Goal: Navigation & Orientation: Find specific page/section

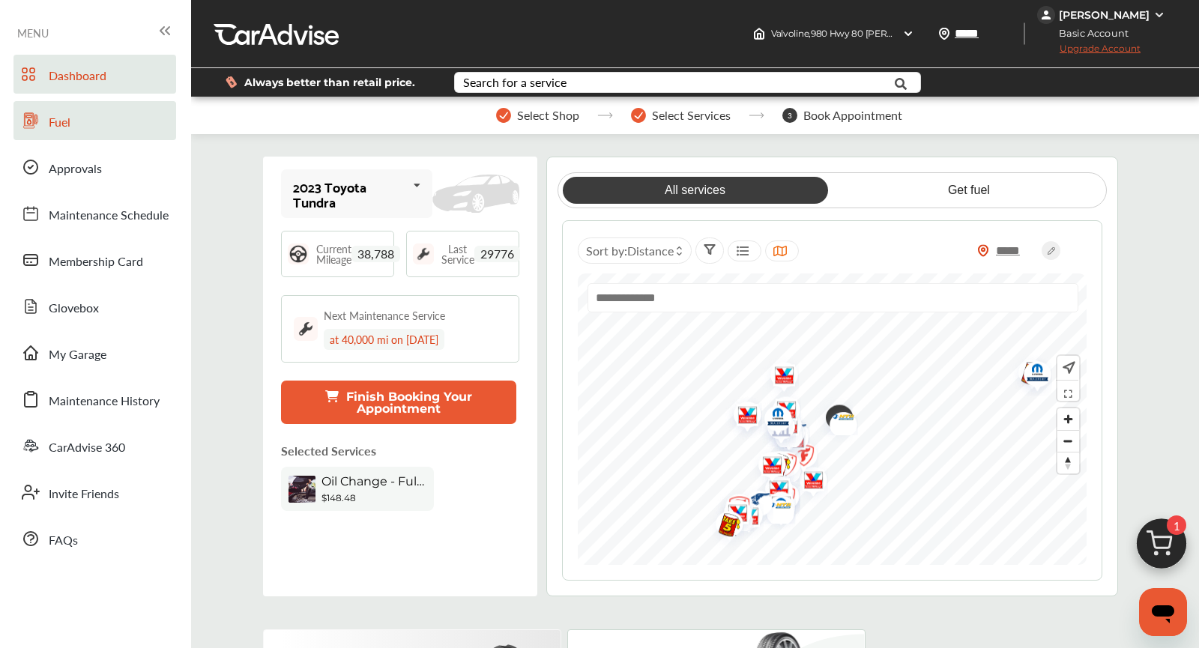
click at [85, 125] on link "Fuel" at bounding box center [94, 120] width 163 height 39
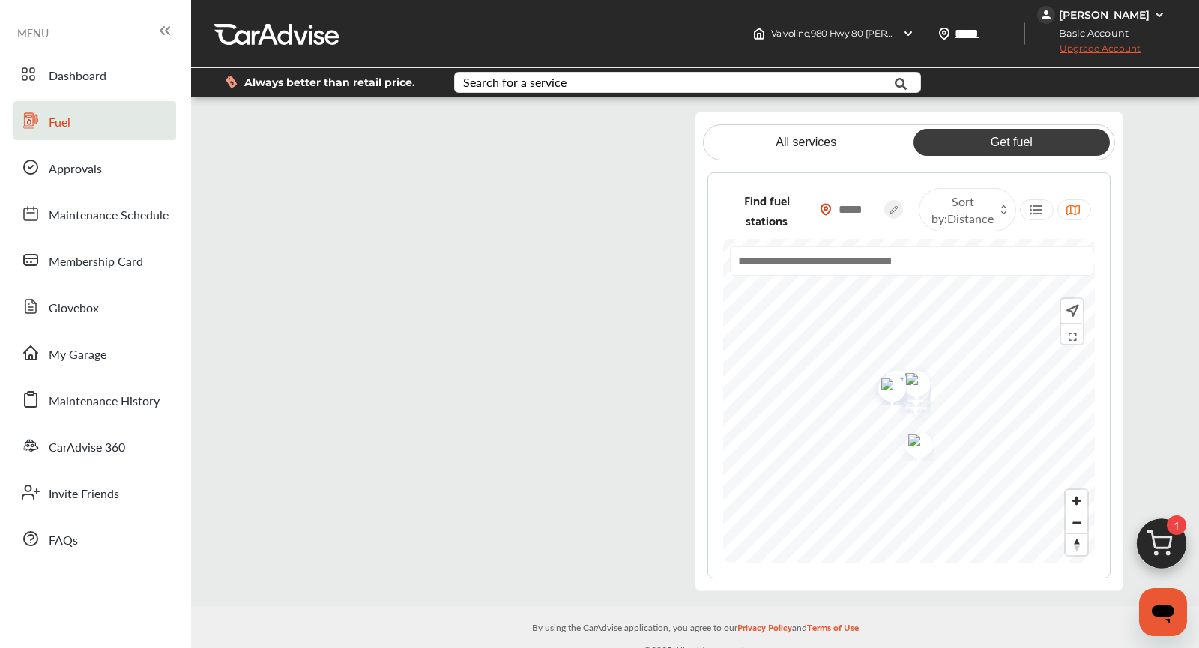
click at [567, 127] on flutter-view at bounding box center [469, 350] width 404 height 477
click at [390, 274] on flutter-view at bounding box center [469, 350] width 404 height 477
click at [450, 357] on flutter-view at bounding box center [469, 350] width 404 height 477
click at [385, 341] on flutter-view at bounding box center [469, 350] width 404 height 477
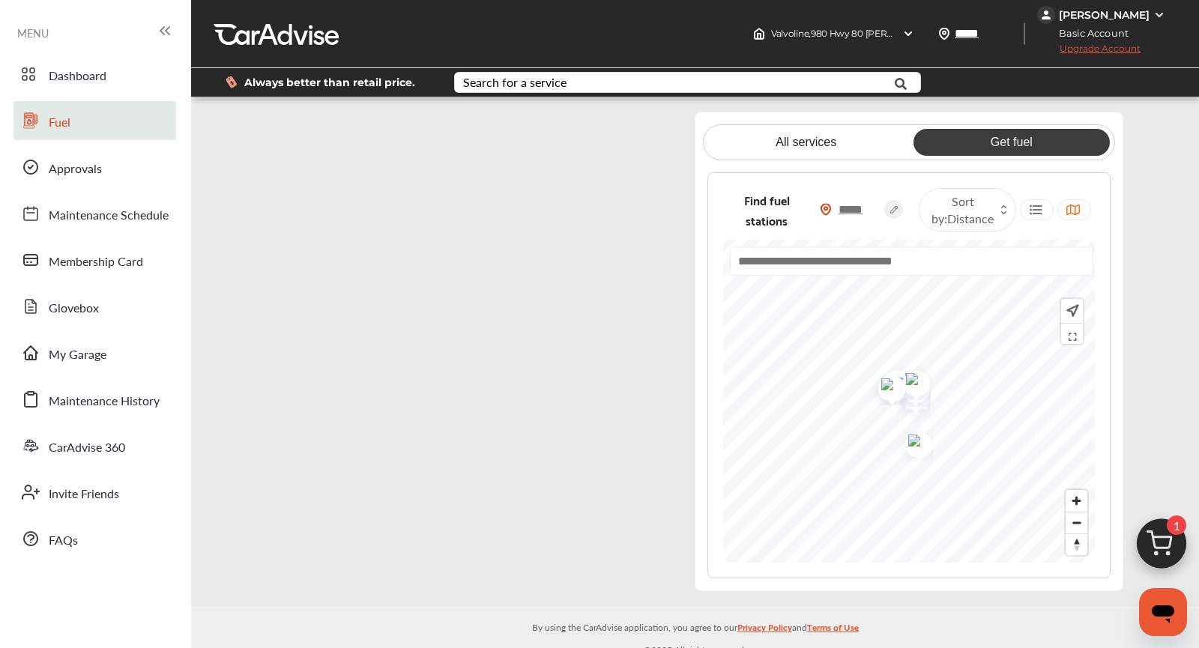
type input "*********"
click at [404, 445] on flutter-view "*********" at bounding box center [469, 350] width 404 height 477
click at [646, 432] on flutter-view at bounding box center [469, 350] width 404 height 477
click at [462, 513] on flutter-view at bounding box center [469, 350] width 404 height 477
click at [639, 516] on flutter-view at bounding box center [469, 350] width 404 height 477
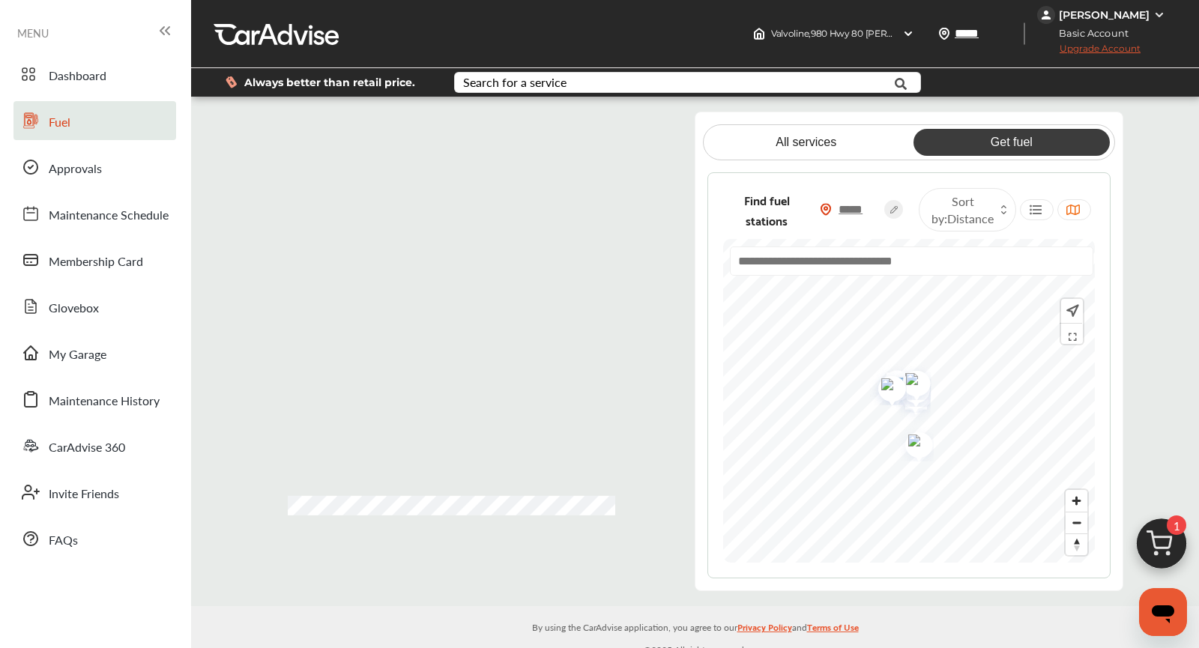
click at [357, 564] on flutter-view at bounding box center [469, 350] width 404 height 477
click at [295, 126] on flutter-view at bounding box center [469, 350] width 404 height 477
click at [287, 133] on flutter-view at bounding box center [469, 350] width 404 height 477
click at [34, 124] on icon at bounding box center [31, 120] width 14 height 15
click at [648, 124] on flutter-view at bounding box center [469, 350] width 404 height 477
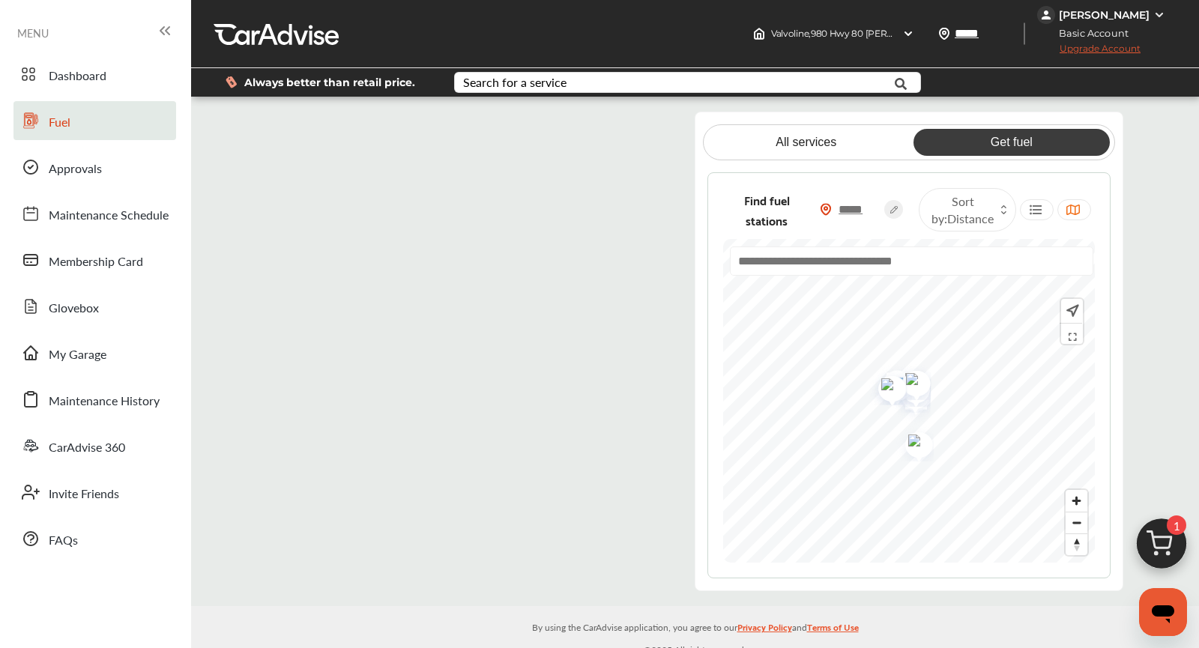
click at [394, 238] on flutter-view at bounding box center [469, 350] width 404 height 477
click at [360, 274] on flutter-view at bounding box center [469, 350] width 404 height 477
click at [277, 124] on flutter-view at bounding box center [469, 350] width 404 height 477
click at [288, 133] on flutter-view at bounding box center [469, 350] width 404 height 477
click at [136, 112] on link "Fuel" at bounding box center [94, 120] width 163 height 39
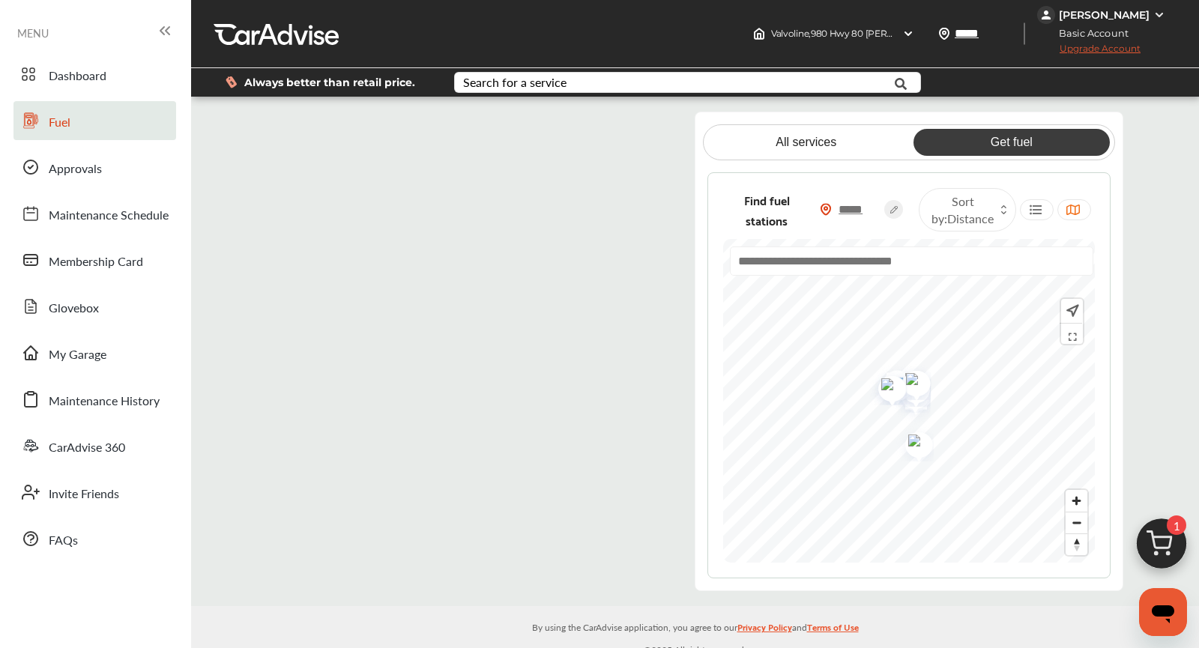
click at [1066, 43] on span "Upgrade Account" at bounding box center [1088, 52] width 103 height 19
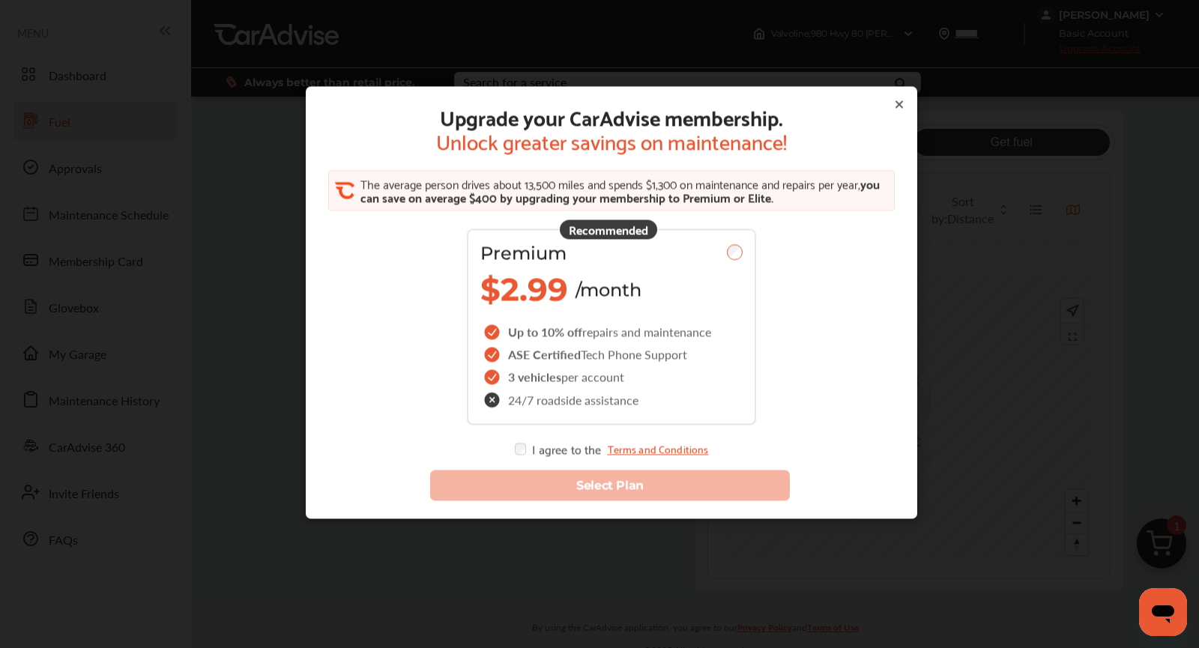
click at [902, 105] on icon at bounding box center [899, 104] width 12 height 12
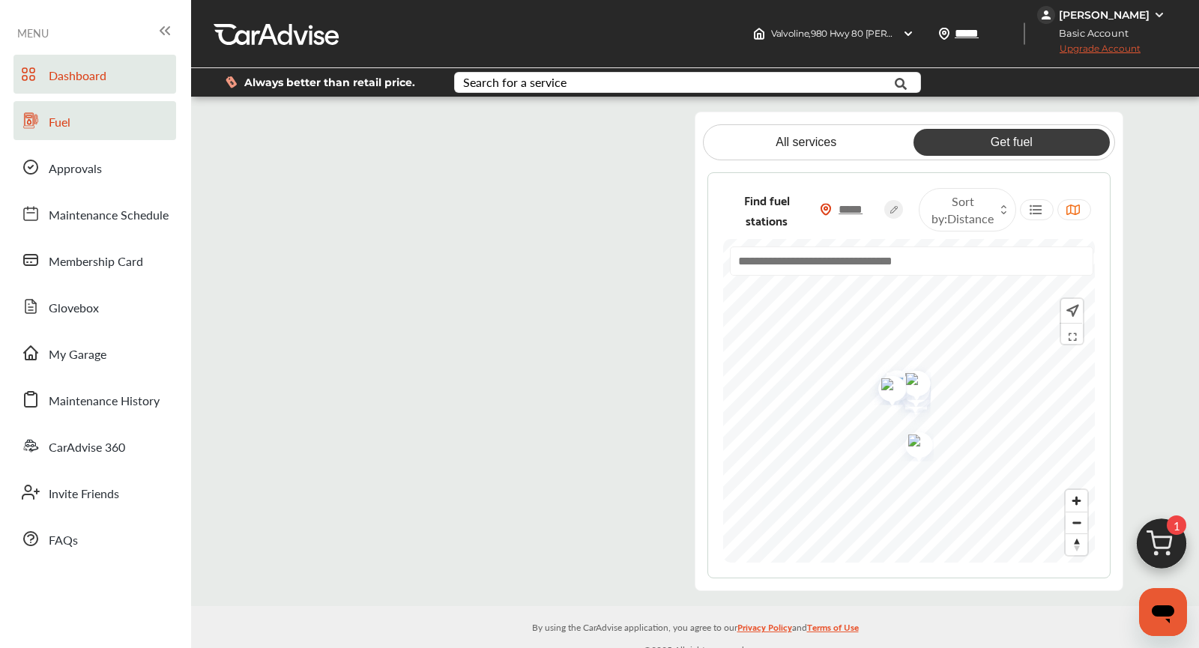
click at [47, 77] on link "Dashboard" at bounding box center [94, 74] width 163 height 39
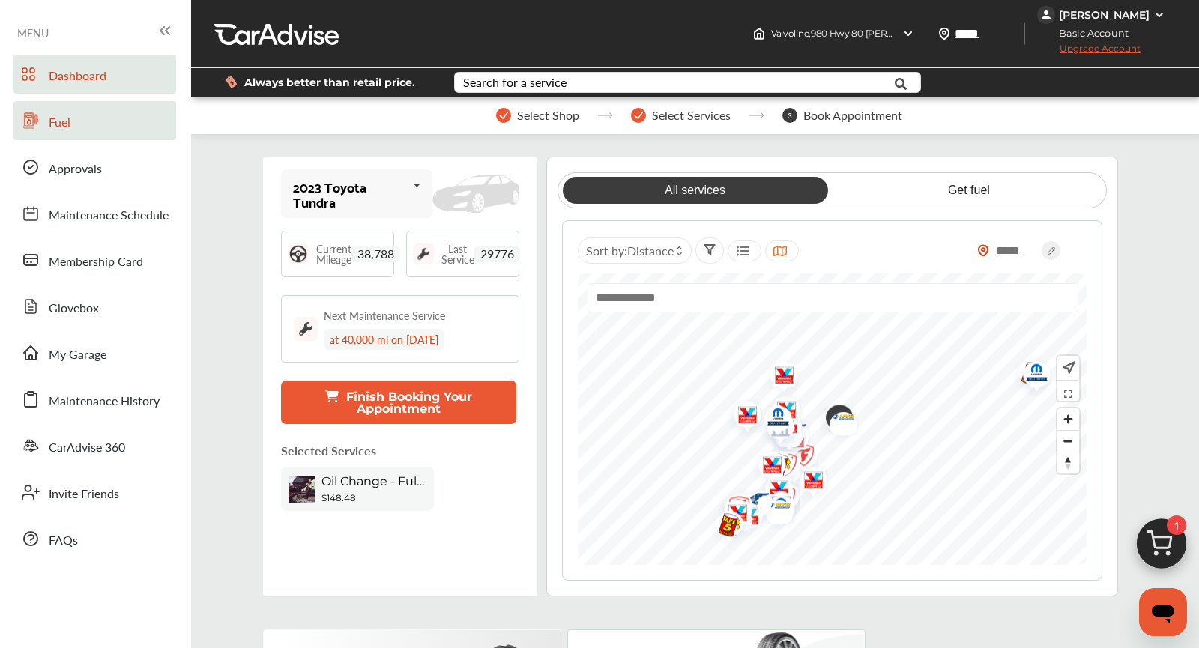
click at [64, 106] on link "Fuel" at bounding box center [94, 120] width 163 height 39
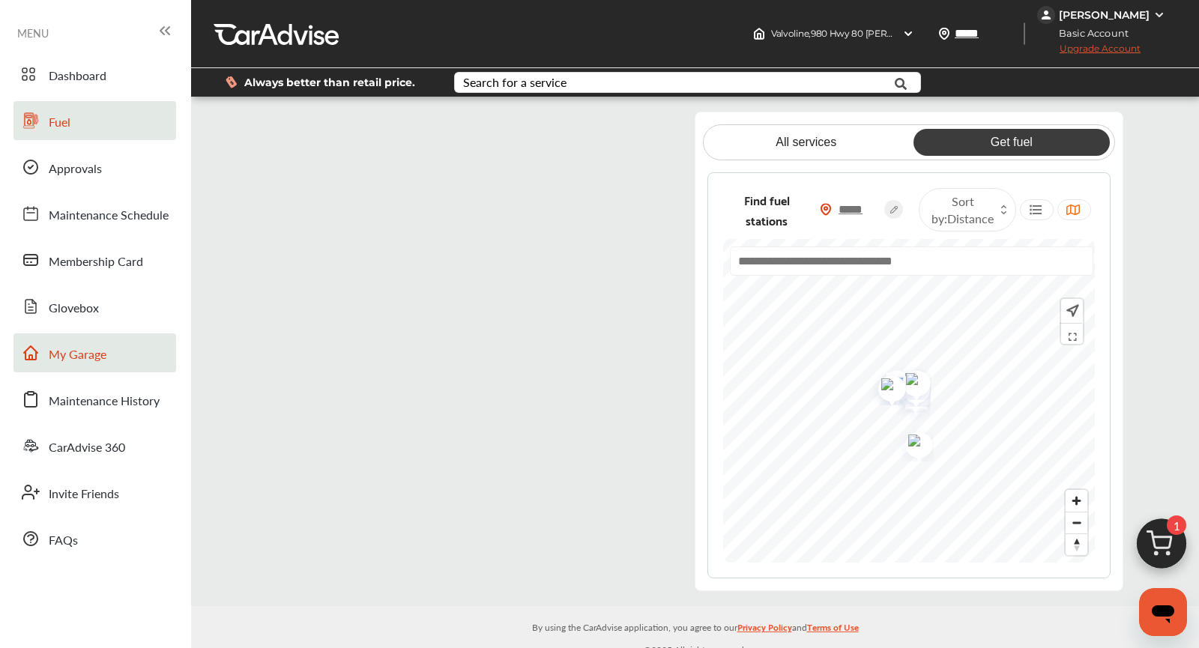
click at [109, 360] on link "My Garage" at bounding box center [94, 353] width 163 height 39
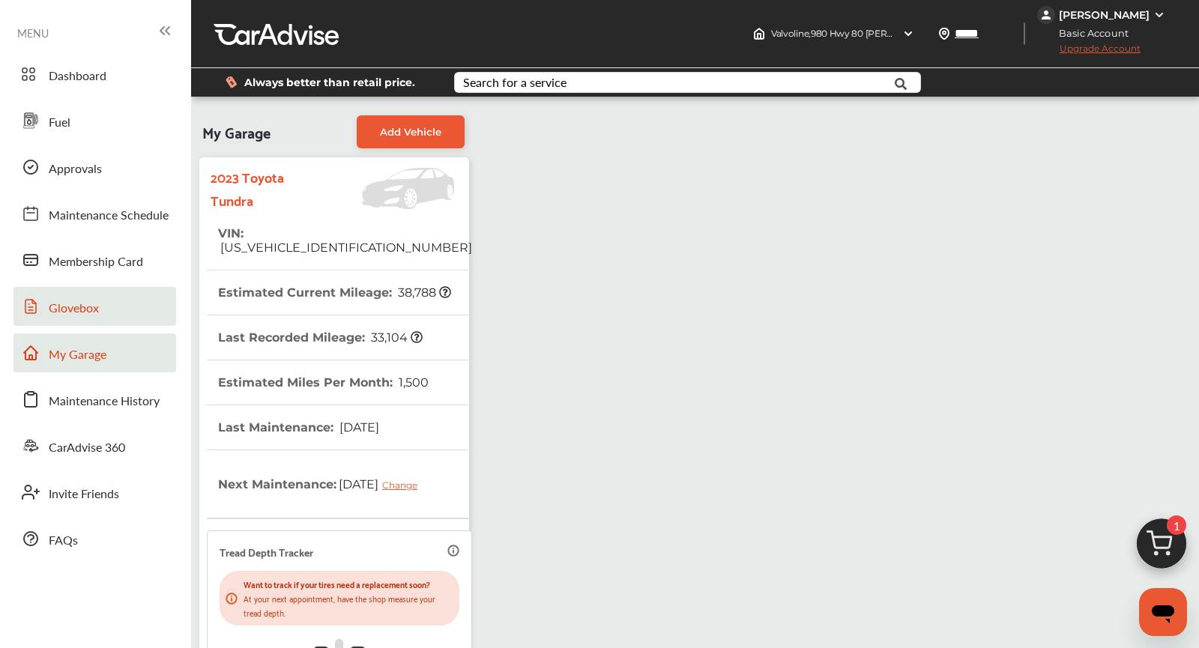
click at [103, 316] on link "Glovebox" at bounding box center [94, 306] width 163 height 39
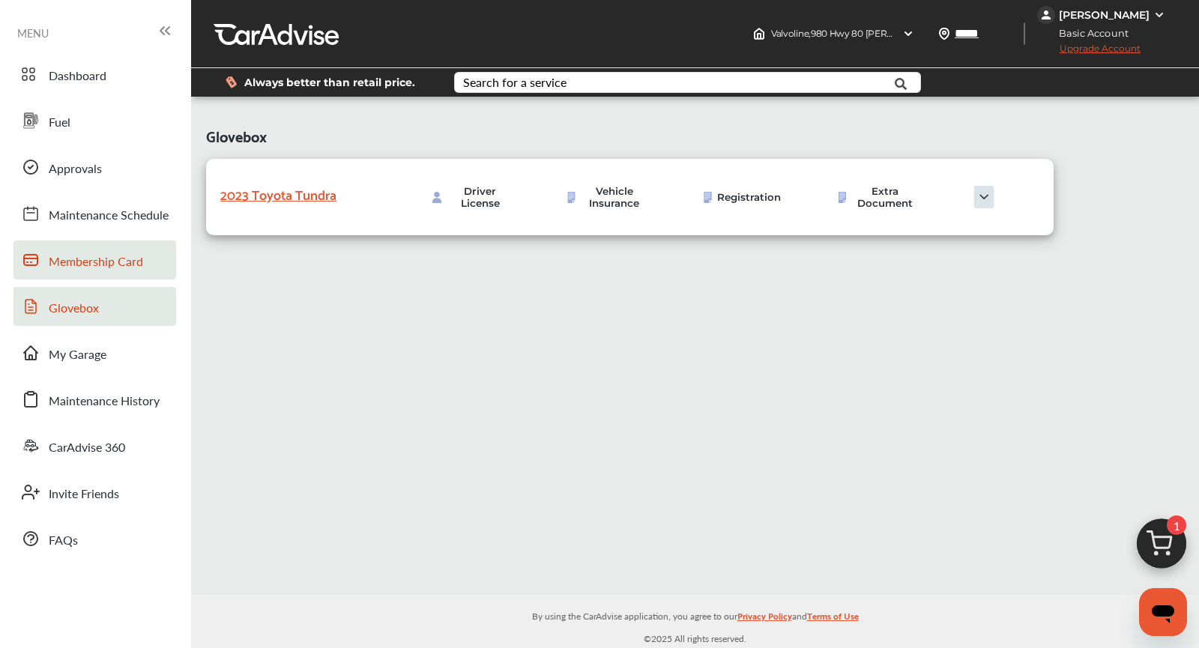
click at [103, 274] on link "Membership Card" at bounding box center [94, 260] width 163 height 39
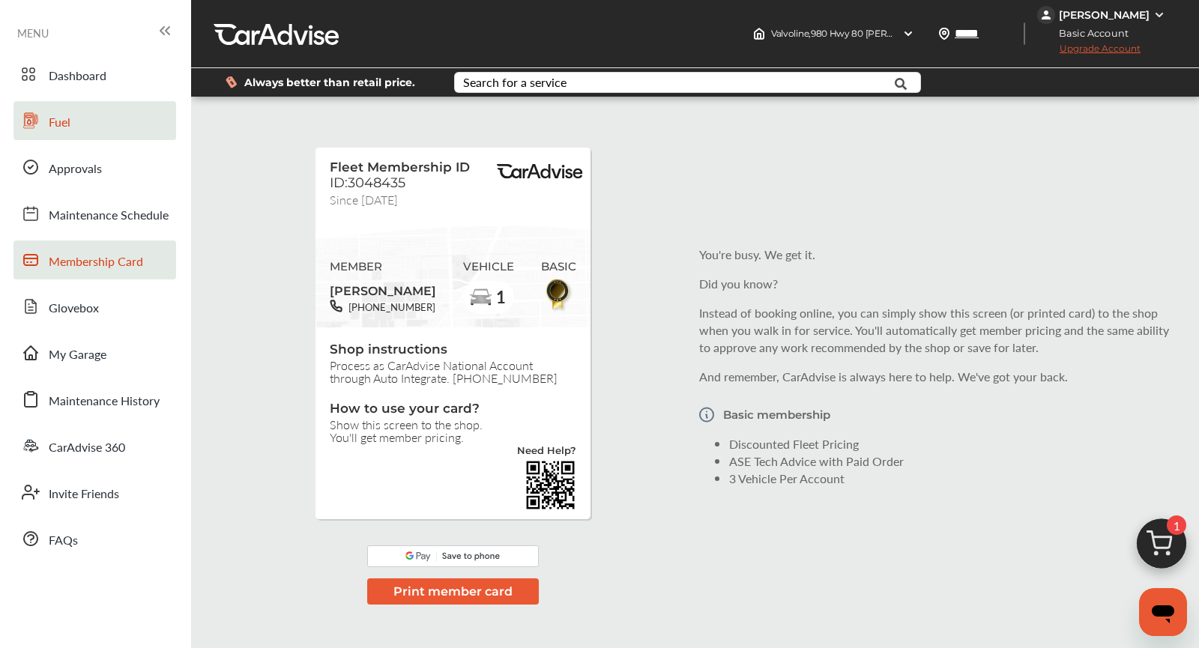
click at [40, 124] on span at bounding box center [31, 121] width 24 height 24
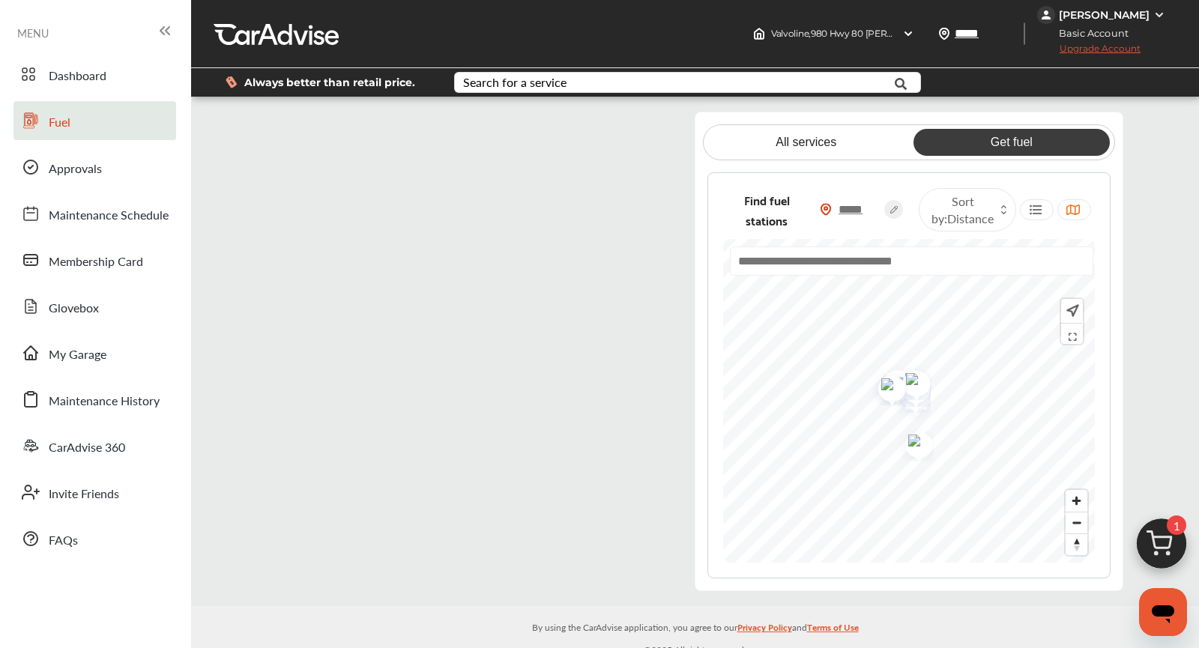
click at [439, 170] on flutter-view at bounding box center [469, 350] width 404 height 477
click at [1129, 13] on div "[PERSON_NAME]" at bounding box center [1104, 14] width 91 height 13
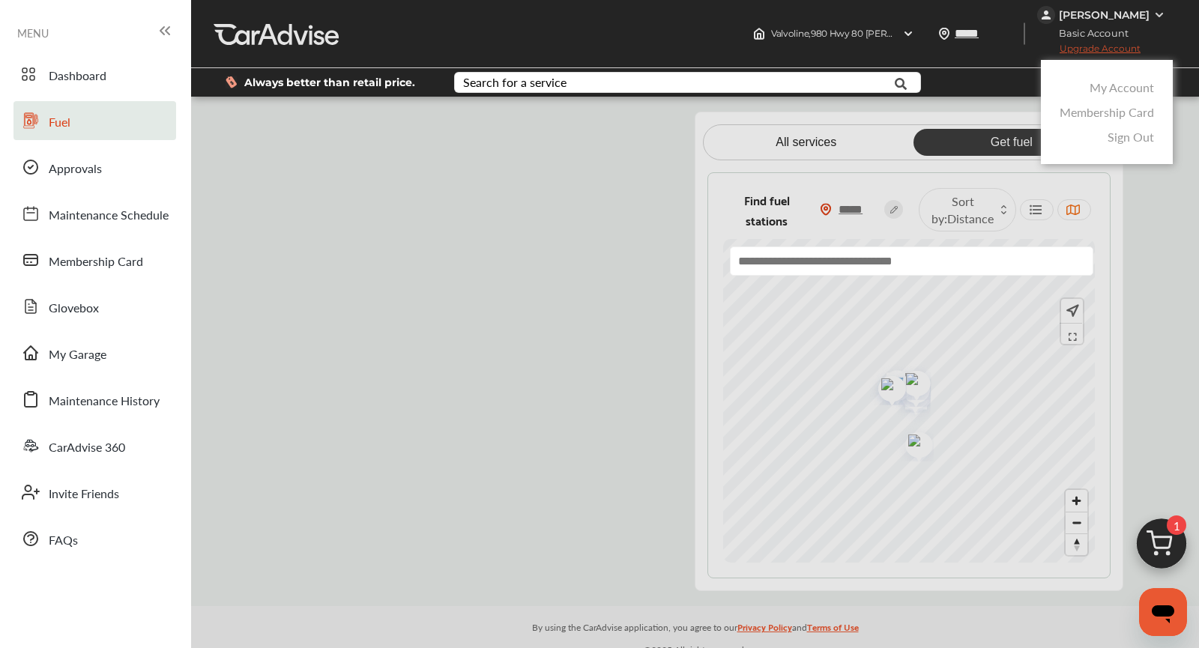
click at [1127, 85] on link "My Account" at bounding box center [1122, 87] width 64 height 17
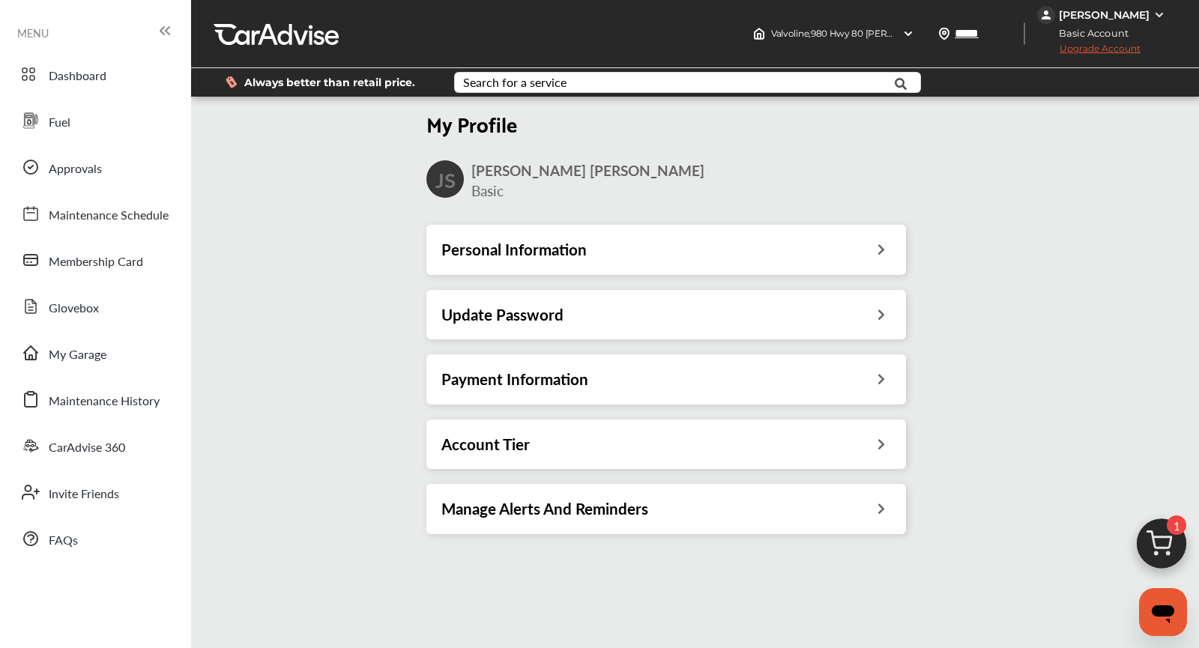
click at [771, 235] on div "Personal Information" at bounding box center [666, 249] width 480 height 49
click at [531, 257] on h3 "Personal Information" at bounding box center [513, 249] width 145 height 19
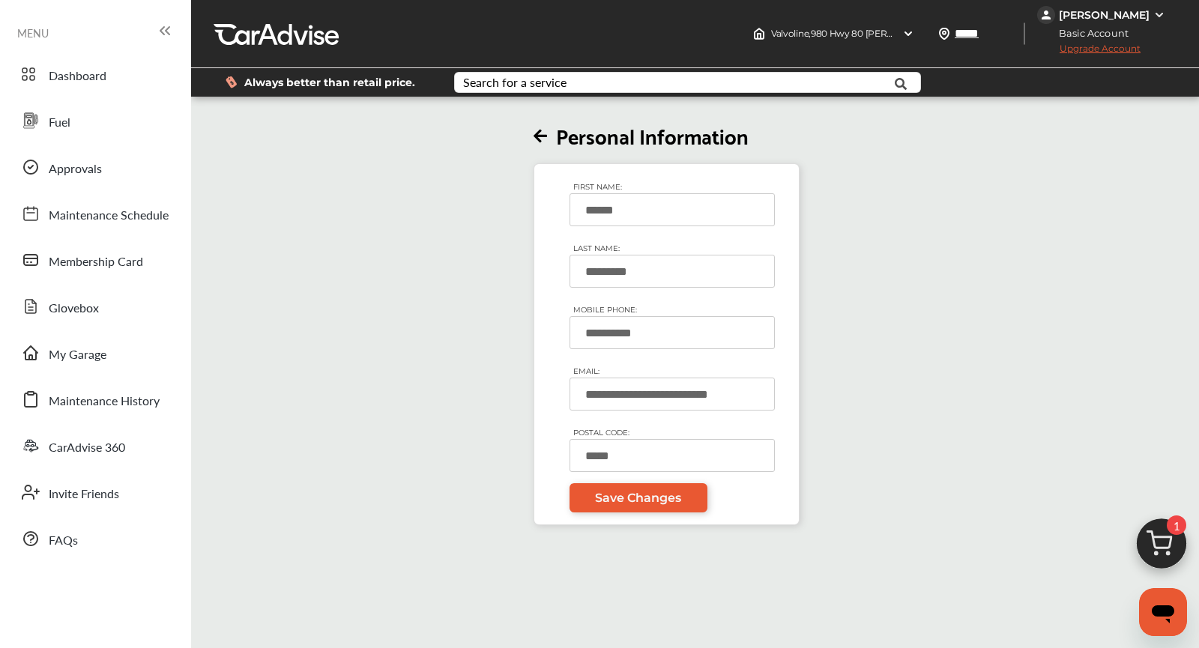
click at [538, 135] on icon at bounding box center [540, 137] width 13 height 16
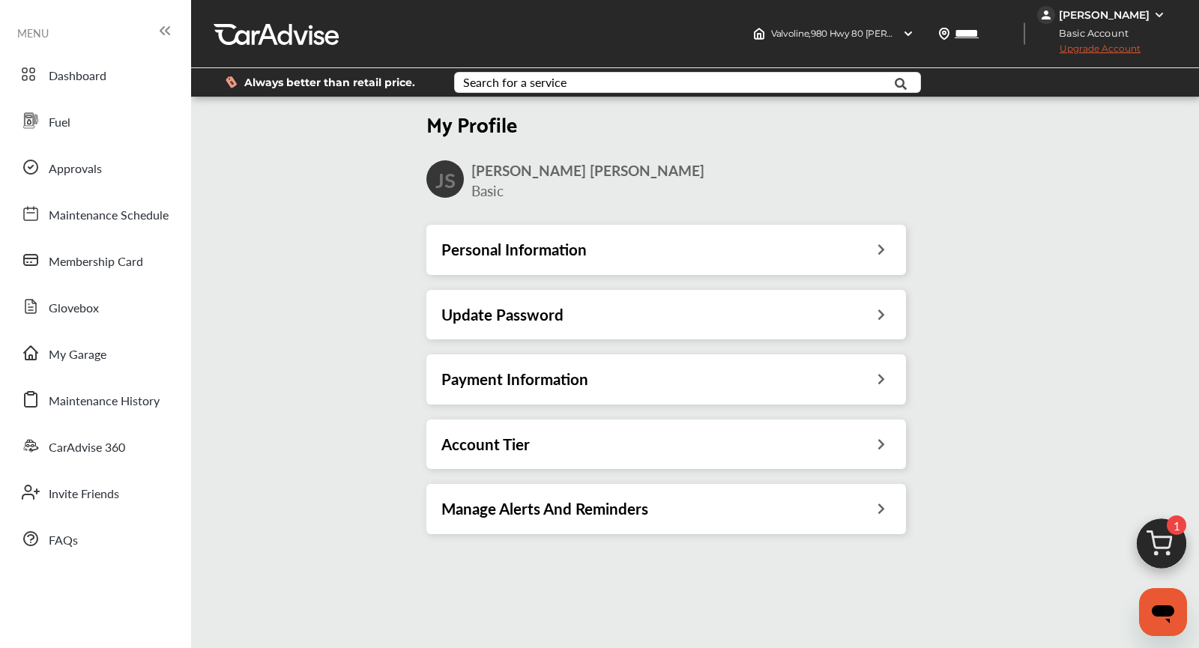
click at [513, 371] on h3 "Payment Information" at bounding box center [514, 378] width 147 height 19
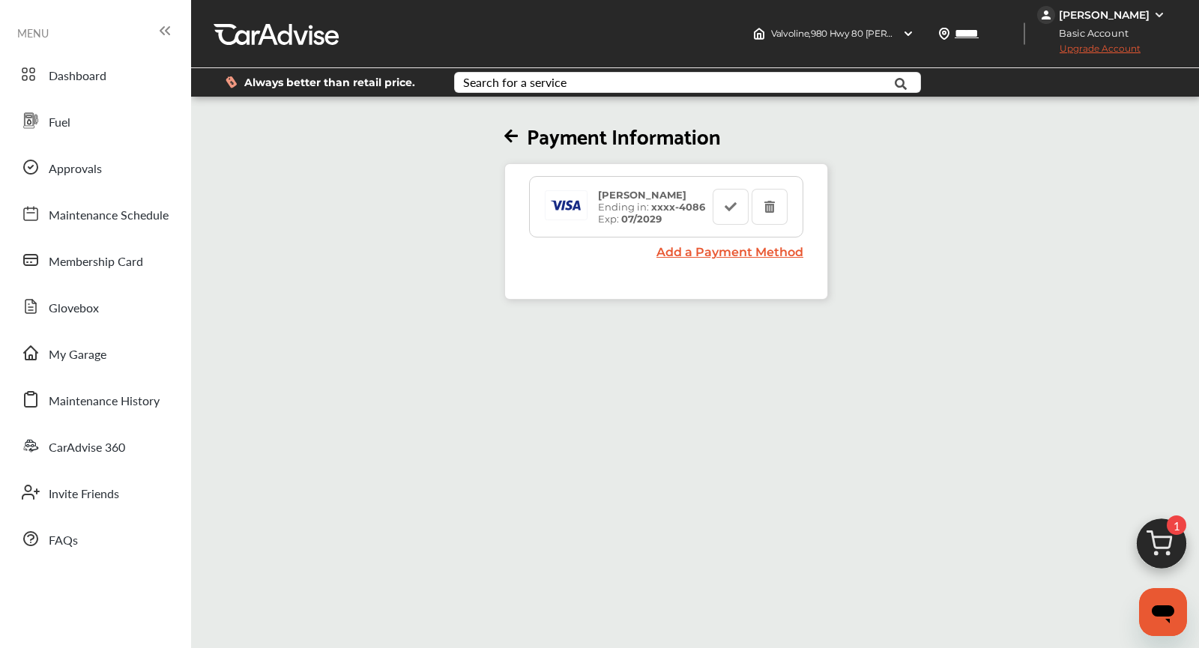
click at [508, 131] on icon at bounding box center [510, 137] width 13 height 16
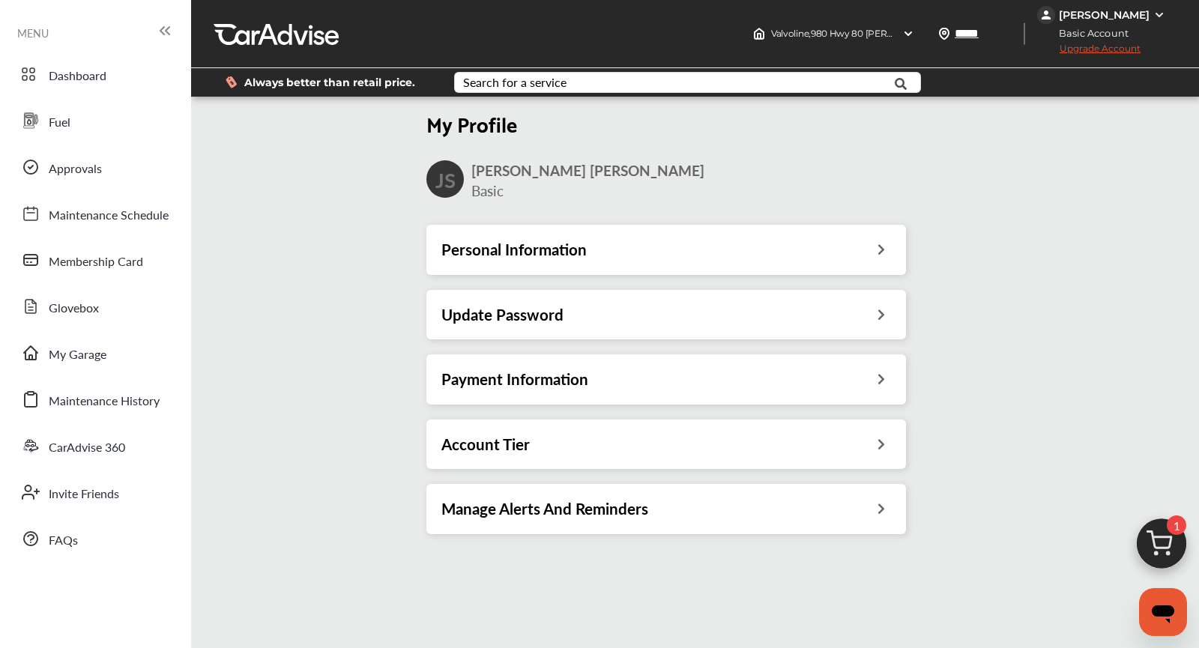
click at [528, 435] on div "Account Tier" at bounding box center [666, 444] width 450 height 19
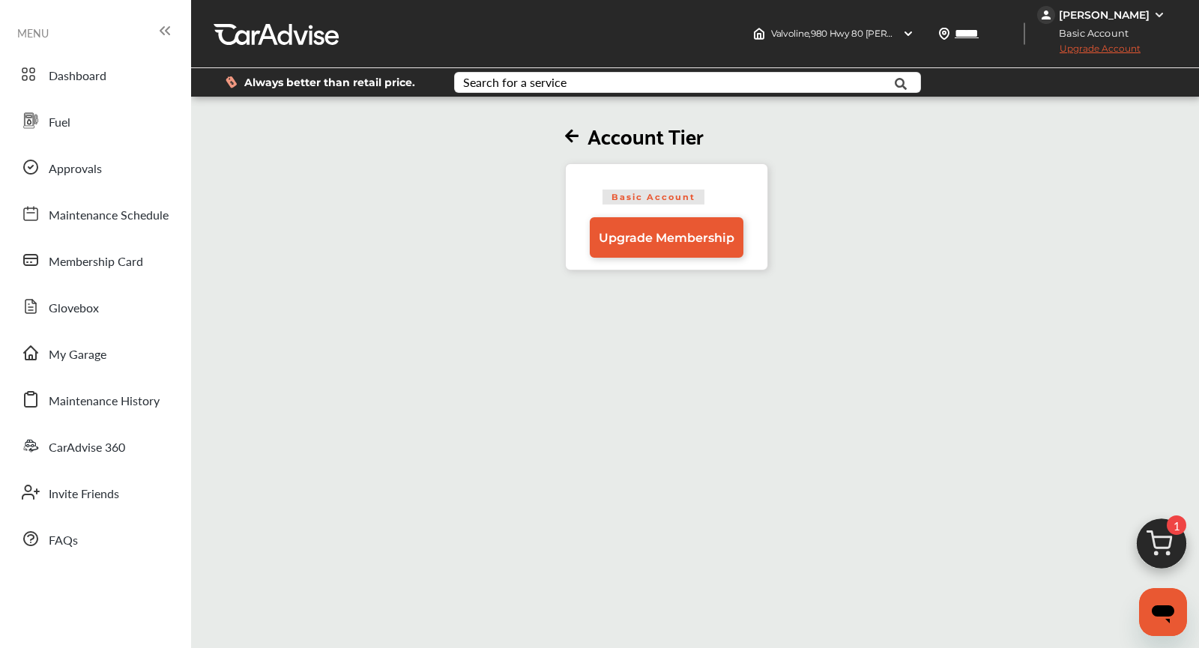
click at [569, 136] on icon at bounding box center [571, 137] width 13 height 16
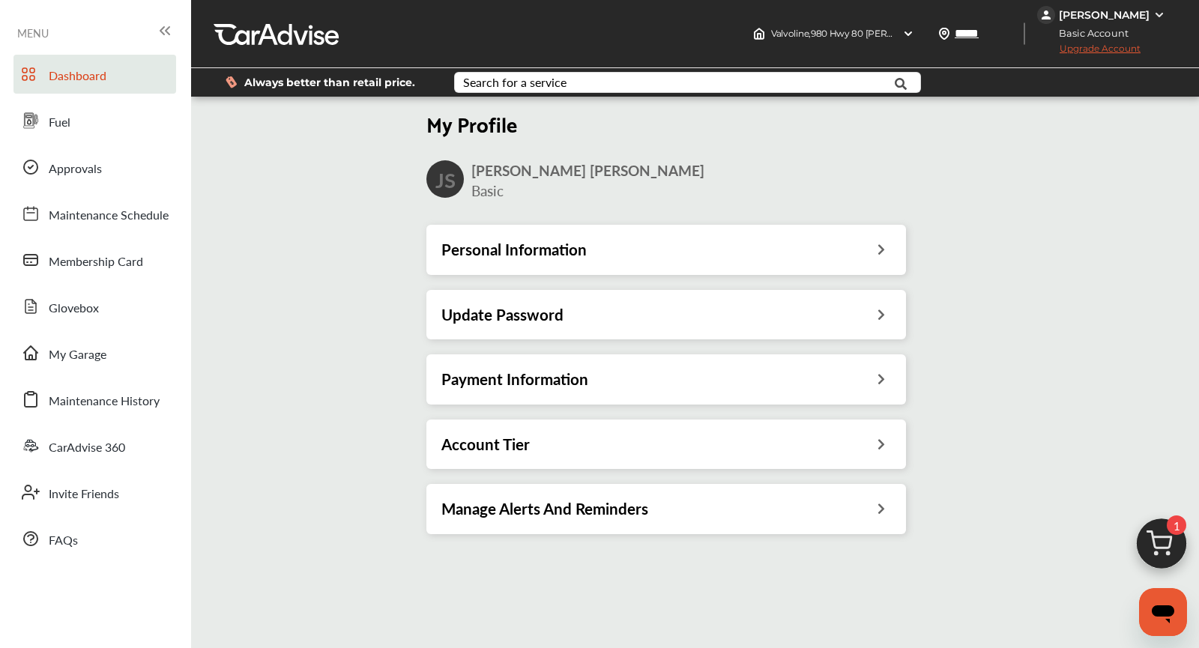
click at [75, 70] on span "Dashboard" at bounding box center [78, 76] width 58 height 19
